Goal: Navigation & Orientation: Find specific page/section

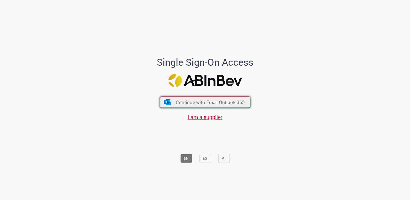
click at [187, 99] on button "Continue with Email Outlook 365" at bounding box center [205, 102] width 90 height 11
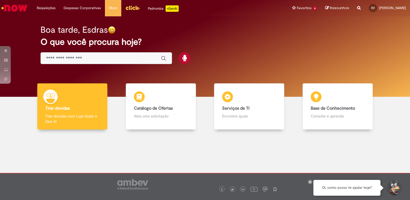
click at [59, 162] on div at bounding box center [205, 168] width 402 height 68
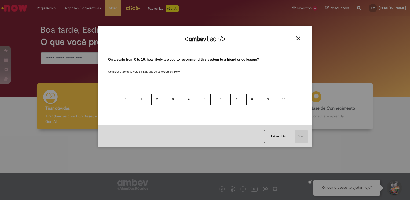
click at [301, 37] on button "Close" at bounding box center [298, 38] width 7 height 5
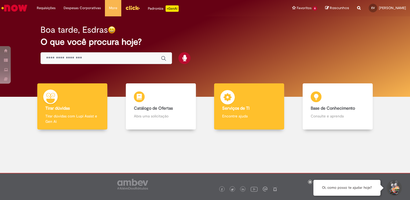
click at [249, 108] on h4 "Serviços de TI" at bounding box center [249, 108] width 54 height 5
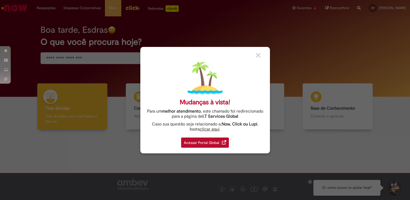
click at [188, 142] on div "Acessar Portal Global" at bounding box center [205, 143] width 48 height 10
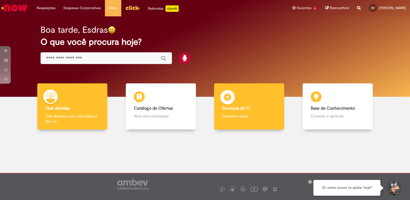
click at [243, 124] on div "Serviços de TI Serviços de TI Encontre ajuda" at bounding box center [249, 107] width 70 height 46
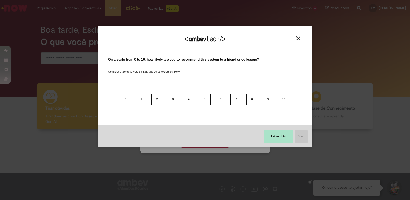
click at [268, 136] on button "Ask me later" at bounding box center [278, 136] width 29 height 13
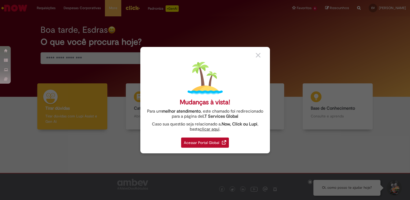
click at [230, 142] on div "Mudanças à vista! Para um melhor atendimento , este chamado foi redirecionado p…" at bounding box center [205, 100] width 130 height 107
click at [220, 141] on div "Acessar Portal Global" at bounding box center [205, 143] width 48 height 10
